Goal: Transaction & Acquisition: Purchase product/service

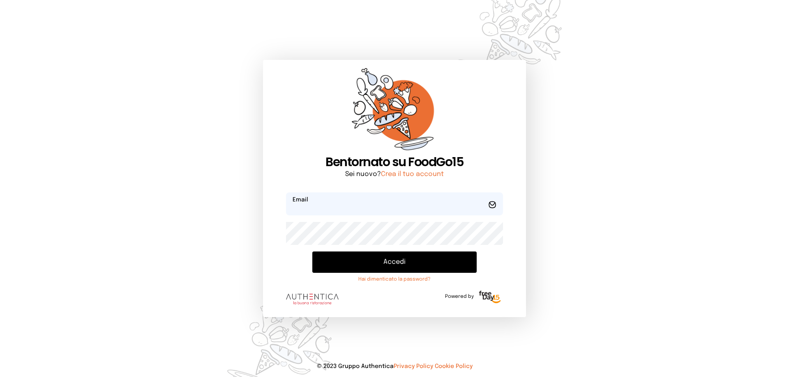
type input "**********"
click at [394, 255] on button "Accedi" at bounding box center [394, 262] width 164 height 21
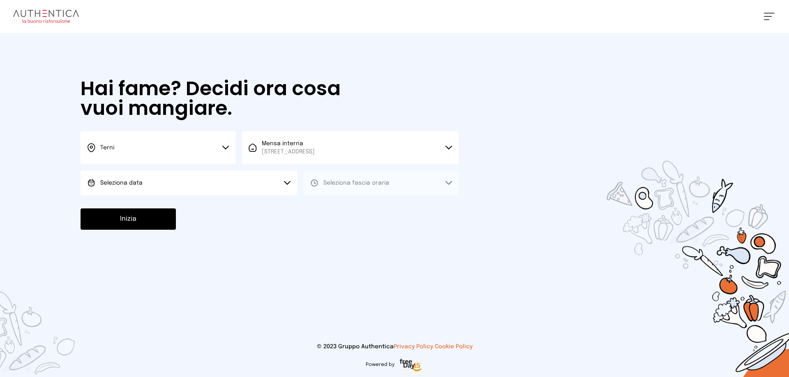
click at [118, 182] on span "Seleziona data" at bounding box center [121, 183] width 42 height 6
click at [149, 207] on li "[DATE], [DATE]" at bounding box center [189, 206] width 216 height 21
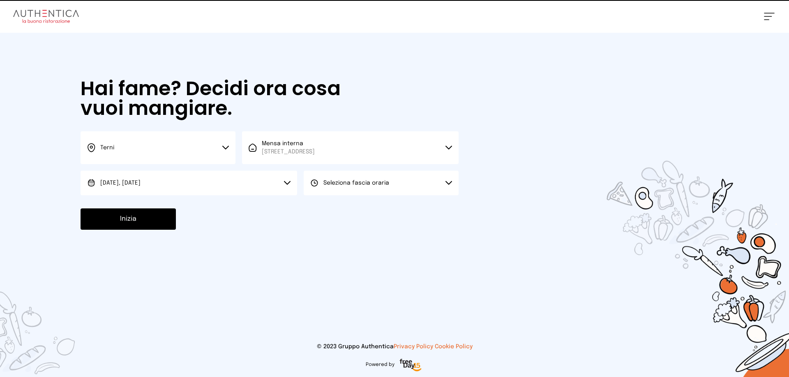
click at [323, 185] on div "Seleziona fascia oraria" at bounding box center [349, 183] width 79 height 8
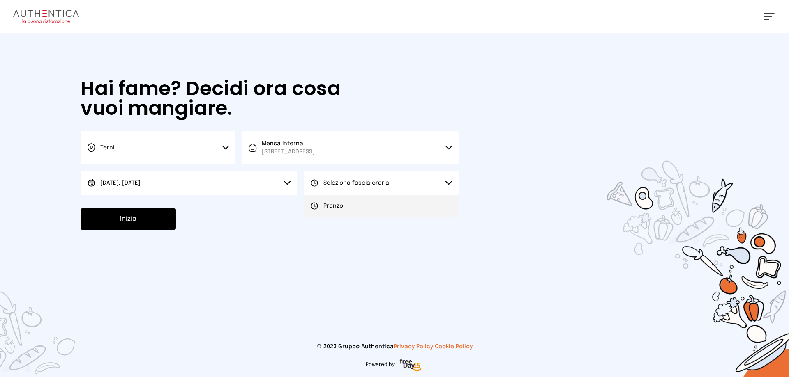
click at [327, 206] on span "Pranzo" at bounding box center [333, 206] width 20 height 8
click at [153, 216] on button "Inizia" at bounding box center [128, 219] width 95 height 21
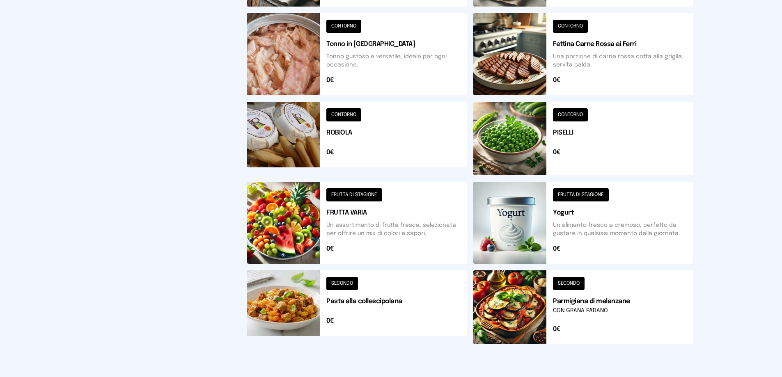
scroll to position [286, 0]
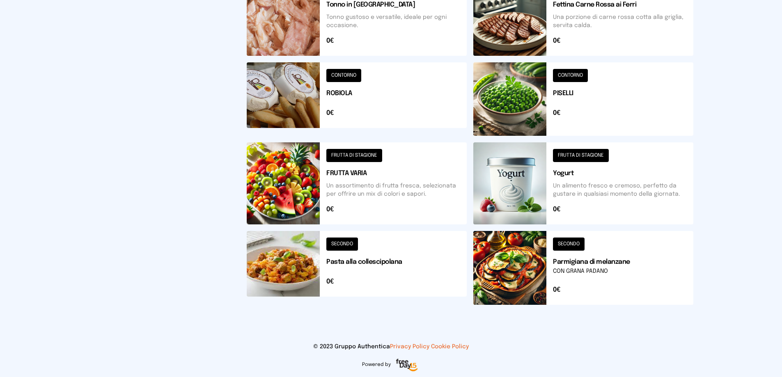
click at [341, 250] on button at bounding box center [357, 268] width 220 height 74
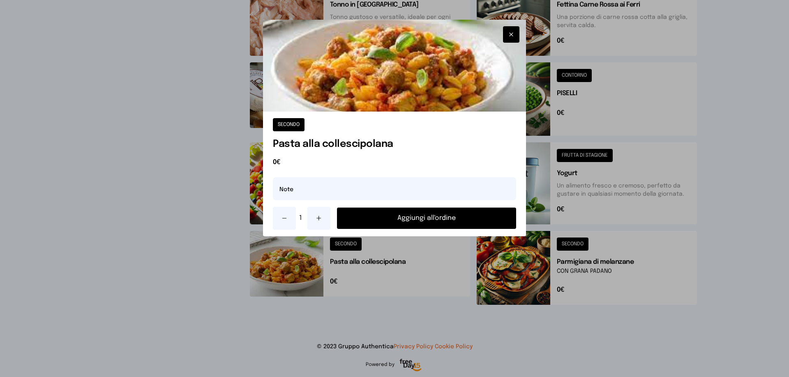
click at [366, 219] on button "Aggiungi all'ordine" at bounding box center [426, 218] width 179 height 21
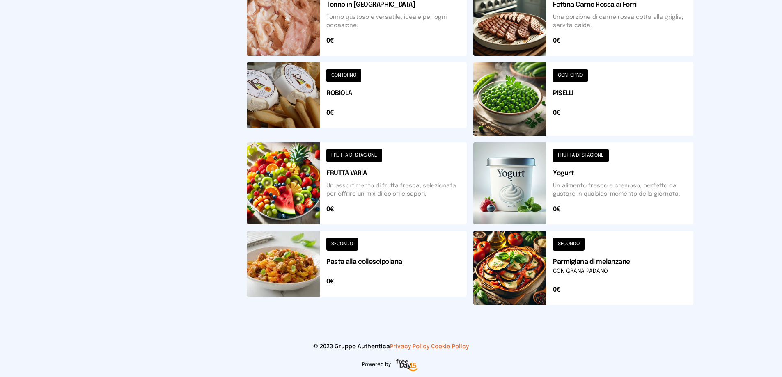
click at [593, 263] on button at bounding box center [584, 268] width 220 height 74
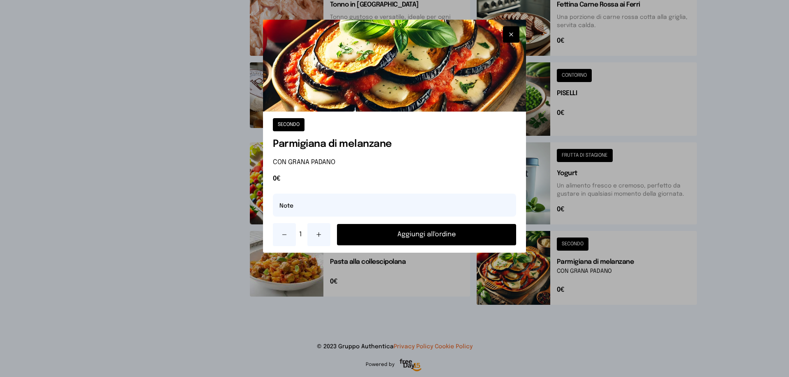
click at [481, 242] on button "Aggiungi all'ordine" at bounding box center [426, 234] width 179 height 21
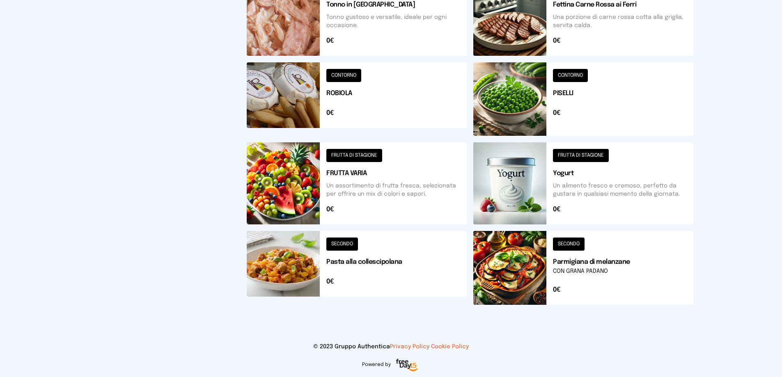
click at [341, 176] on button at bounding box center [357, 184] width 220 height 82
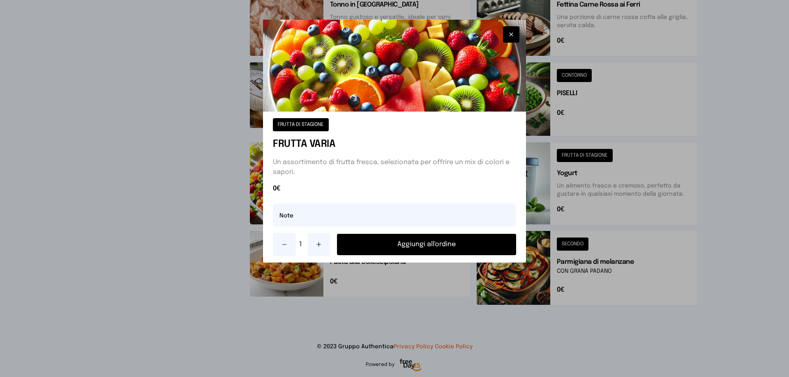
click at [420, 242] on button "Aggiungi all'ordine" at bounding box center [426, 244] width 179 height 21
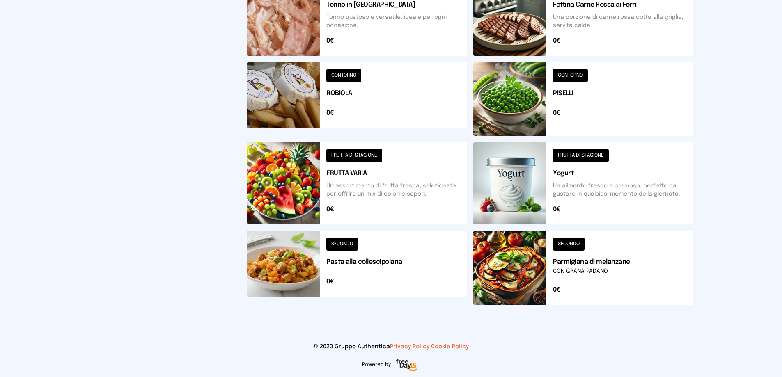
click at [517, 104] on button at bounding box center [584, 99] width 220 height 74
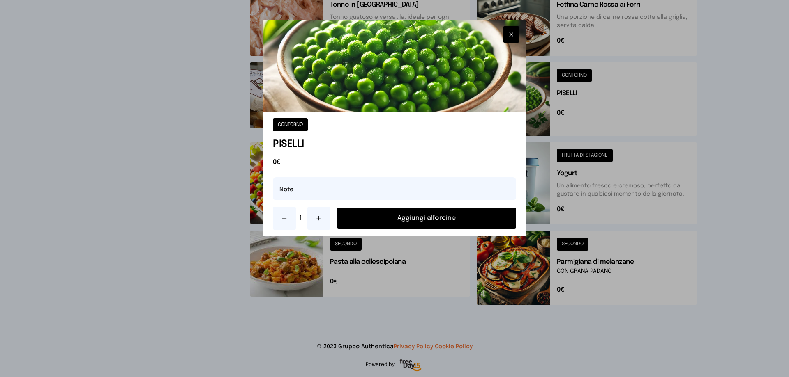
click at [446, 221] on button "Aggiungi all'ordine" at bounding box center [426, 218] width 179 height 21
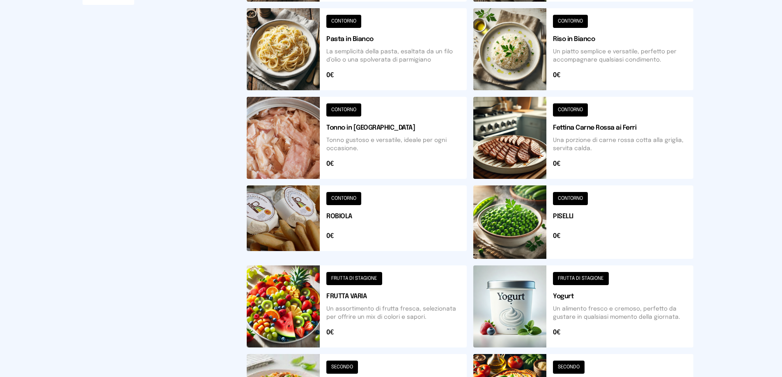
scroll to position [0, 0]
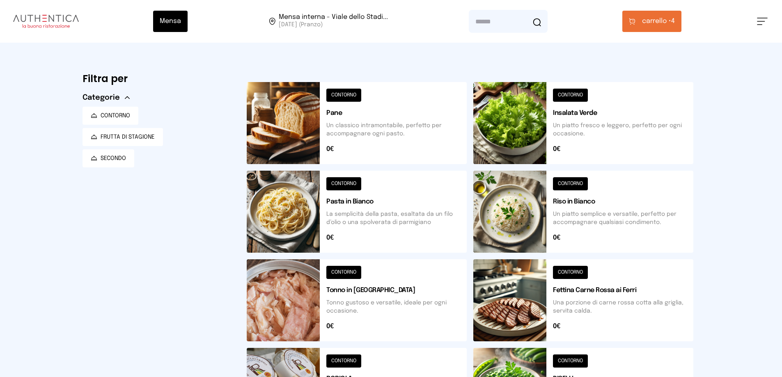
click at [650, 19] on span "carrello •" at bounding box center [656, 21] width 29 height 10
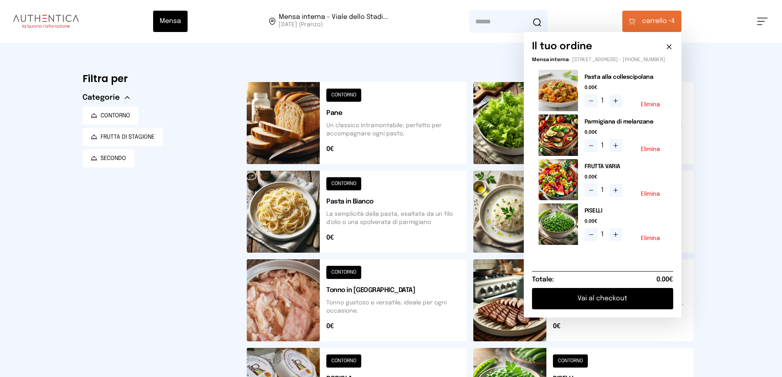
click at [660, 197] on div "1 Elimina" at bounding box center [626, 190] width 82 height 13
click at [658, 197] on button "Elimina" at bounding box center [650, 194] width 19 height 6
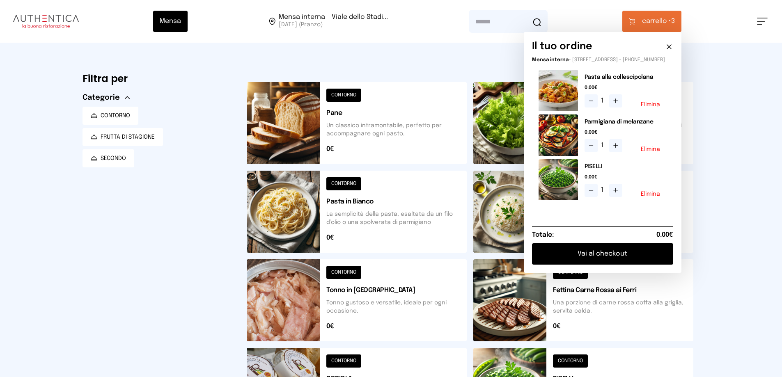
click at [651, 107] on div "1 Elimina" at bounding box center [626, 100] width 82 height 13
click at [656, 108] on button "Elimina" at bounding box center [650, 105] width 19 height 6
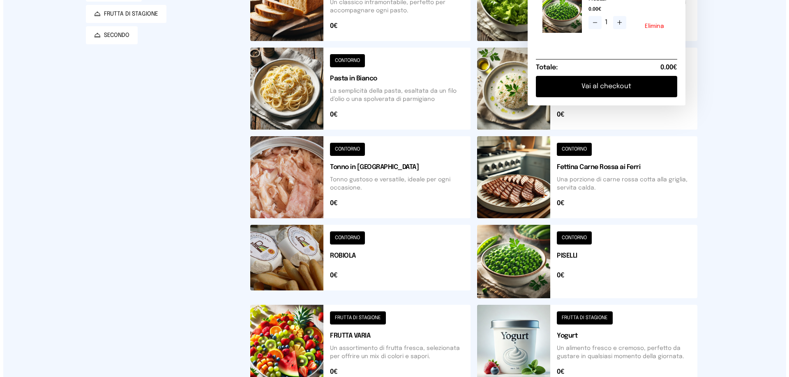
scroll to position [164, 0]
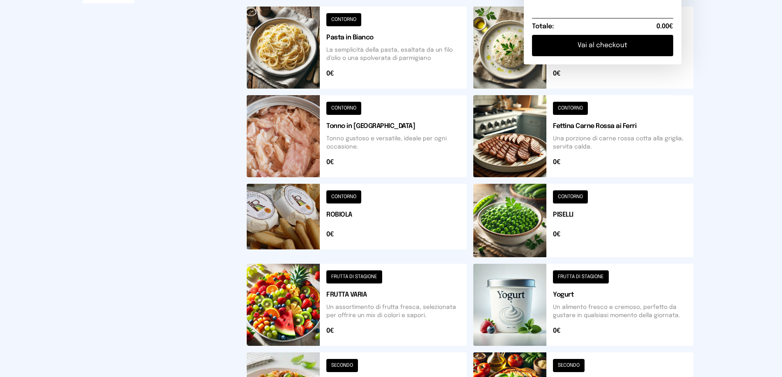
click at [337, 278] on button at bounding box center [357, 305] width 220 height 82
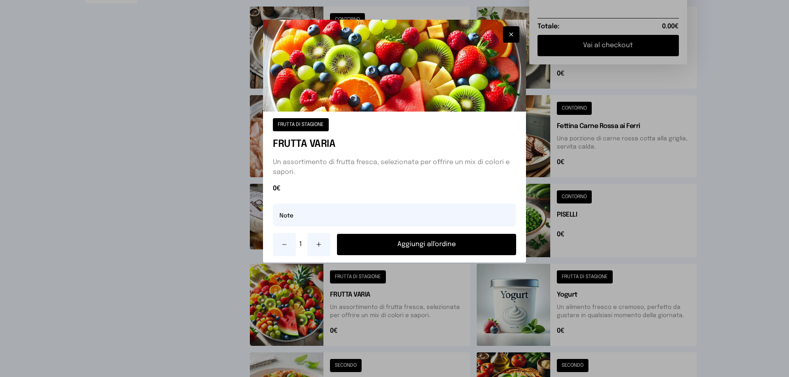
click at [407, 242] on button "Aggiungi all'ordine" at bounding box center [426, 244] width 179 height 21
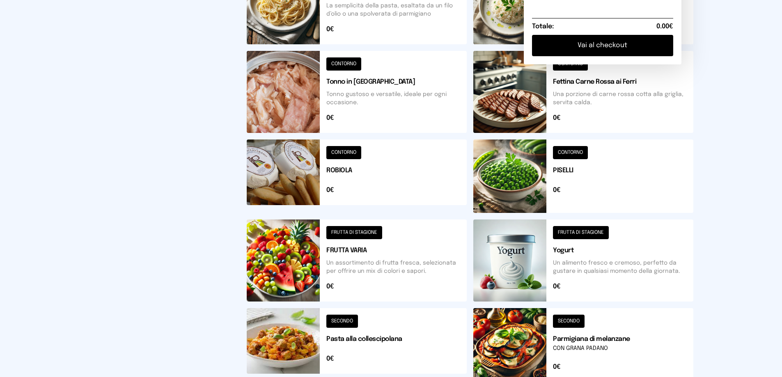
scroll to position [44, 0]
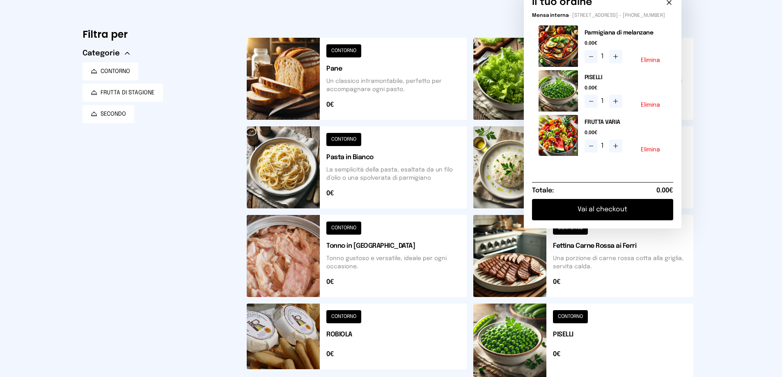
click at [621, 219] on button "Vai al checkout" at bounding box center [602, 209] width 141 height 21
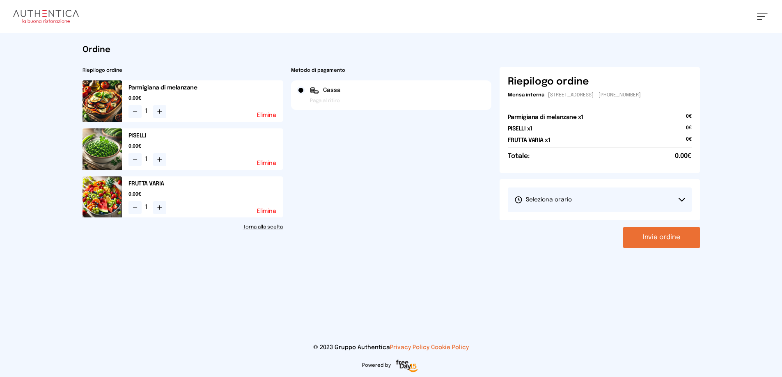
click at [566, 198] on span "Seleziona orario" at bounding box center [544, 200] width 58 height 8
click at [551, 226] on span "1° Turno (13:00 - 15:00)" at bounding box center [546, 223] width 62 height 8
click at [638, 233] on button "Invia ordine" at bounding box center [662, 237] width 77 height 21
